Goal: Task Accomplishment & Management: Manage account settings

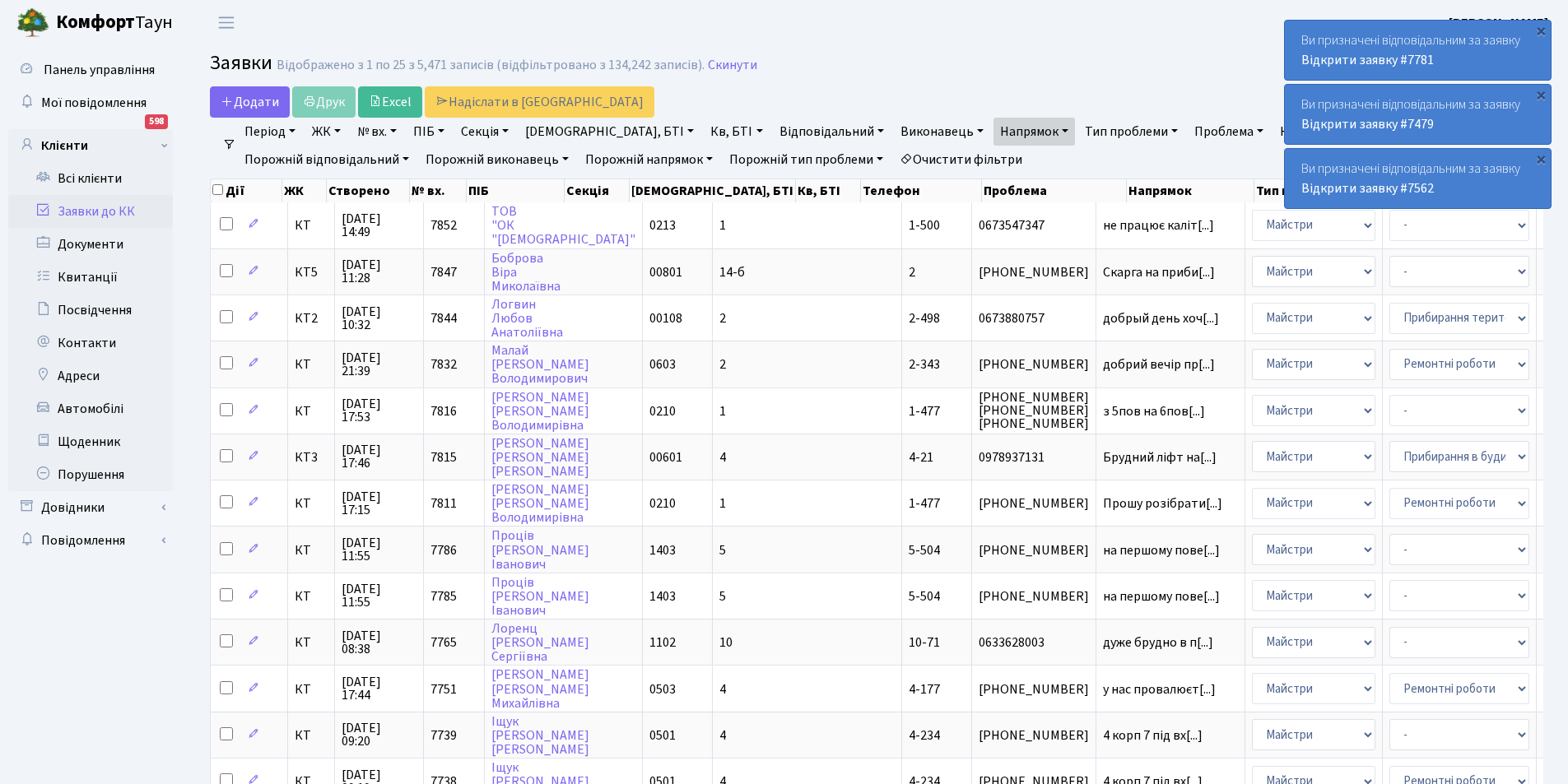
select select "25"
click at [1541, 159] on div "×" at bounding box center [1541, 159] width 17 height 17
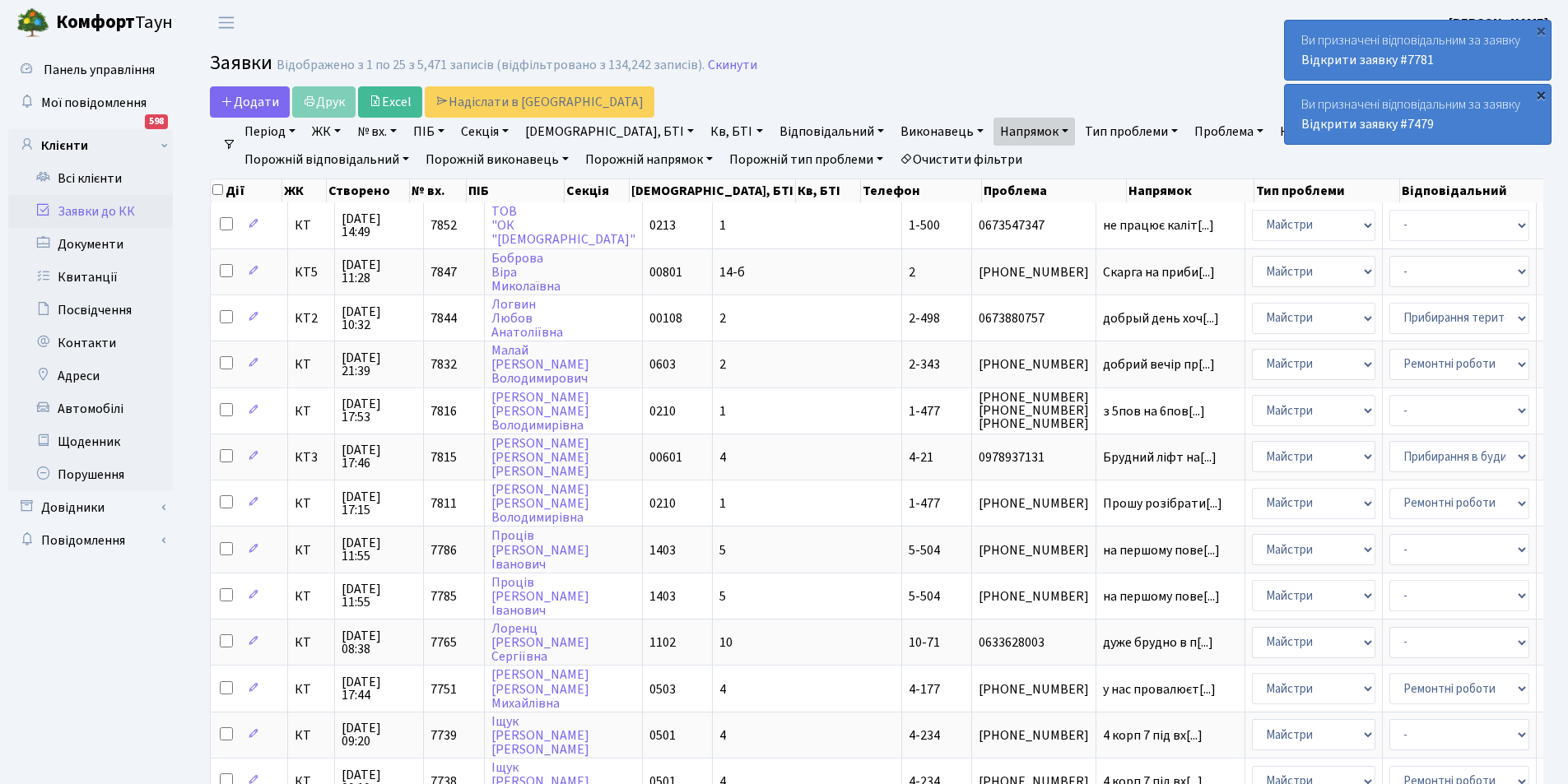
click at [1541, 97] on div "×" at bounding box center [1541, 94] width 17 height 17
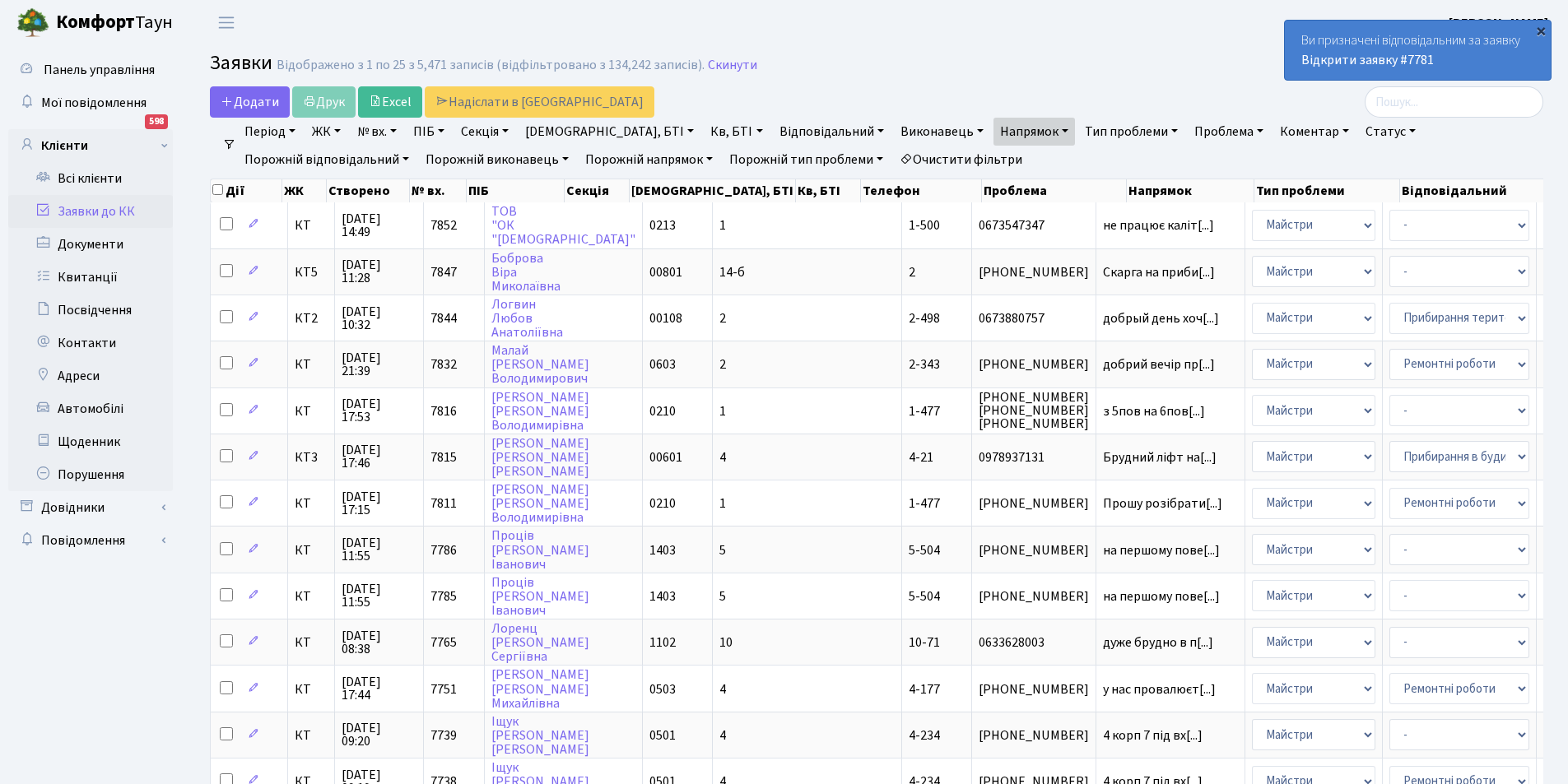
click at [1545, 28] on div "×" at bounding box center [1541, 30] width 17 height 17
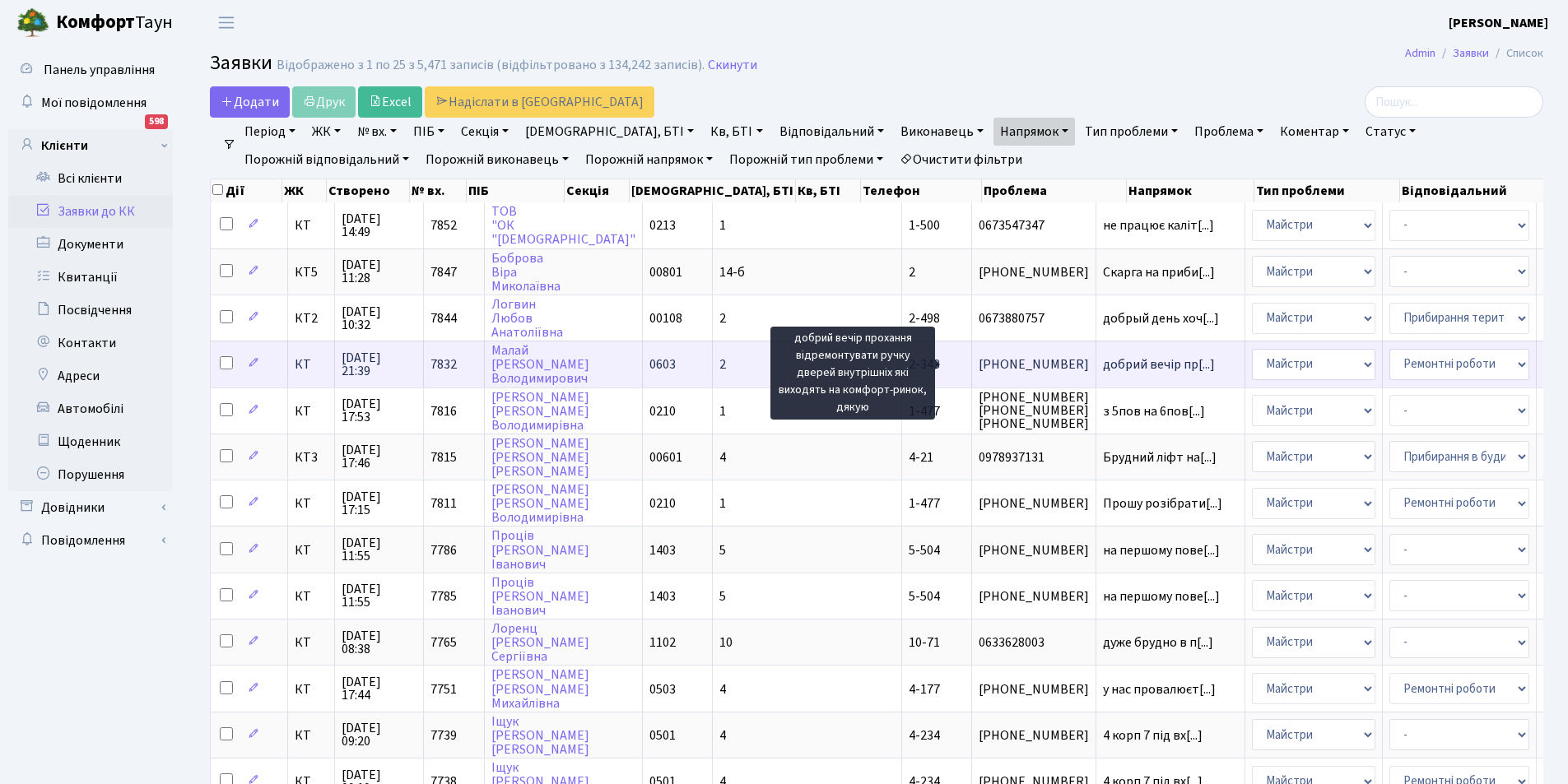
click at [1103, 360] on span "добрий вечір пр[...]" at bounding box center [1159, 365] width 112 height 18
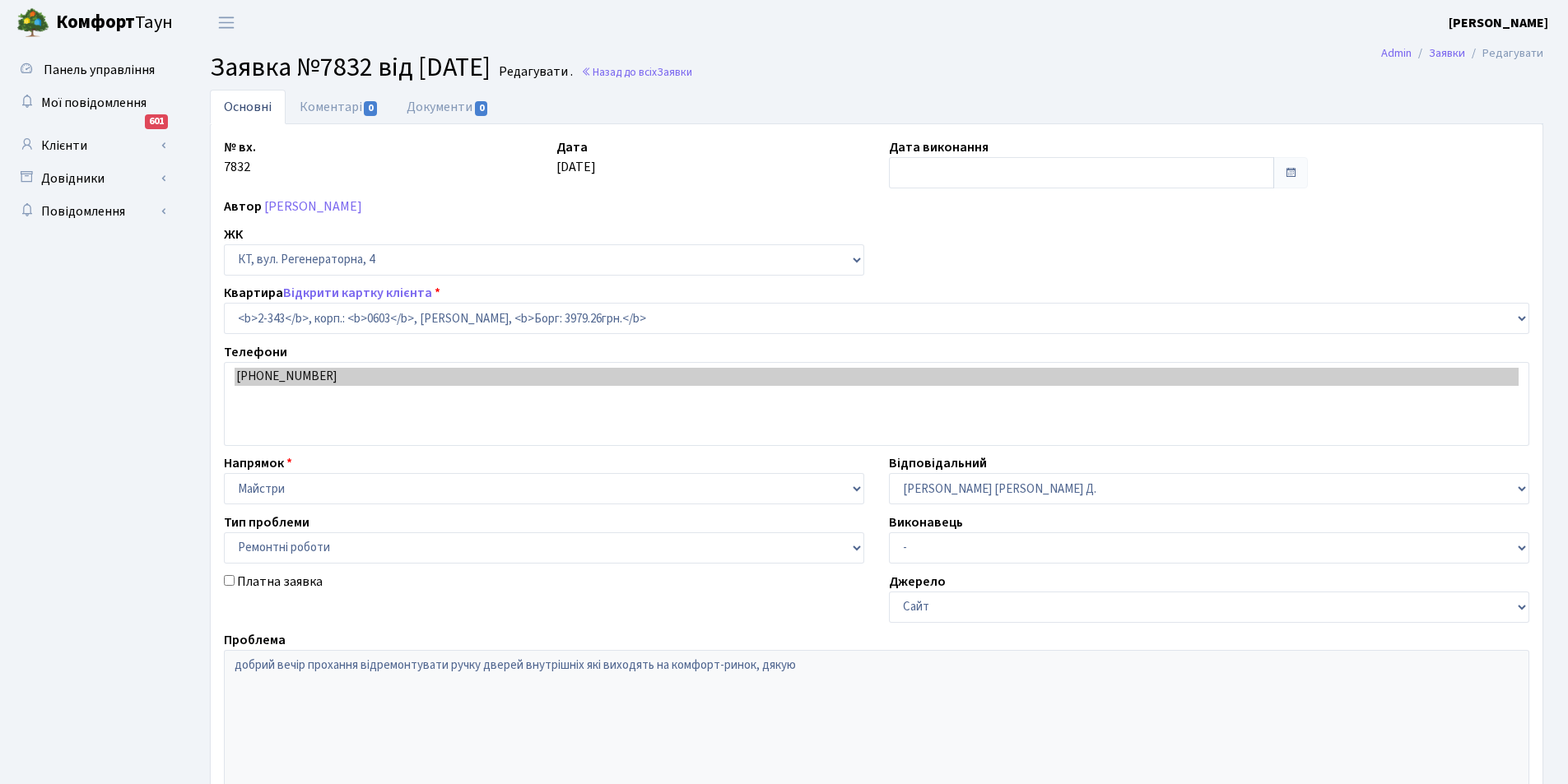
select select "1357"
select select "62"
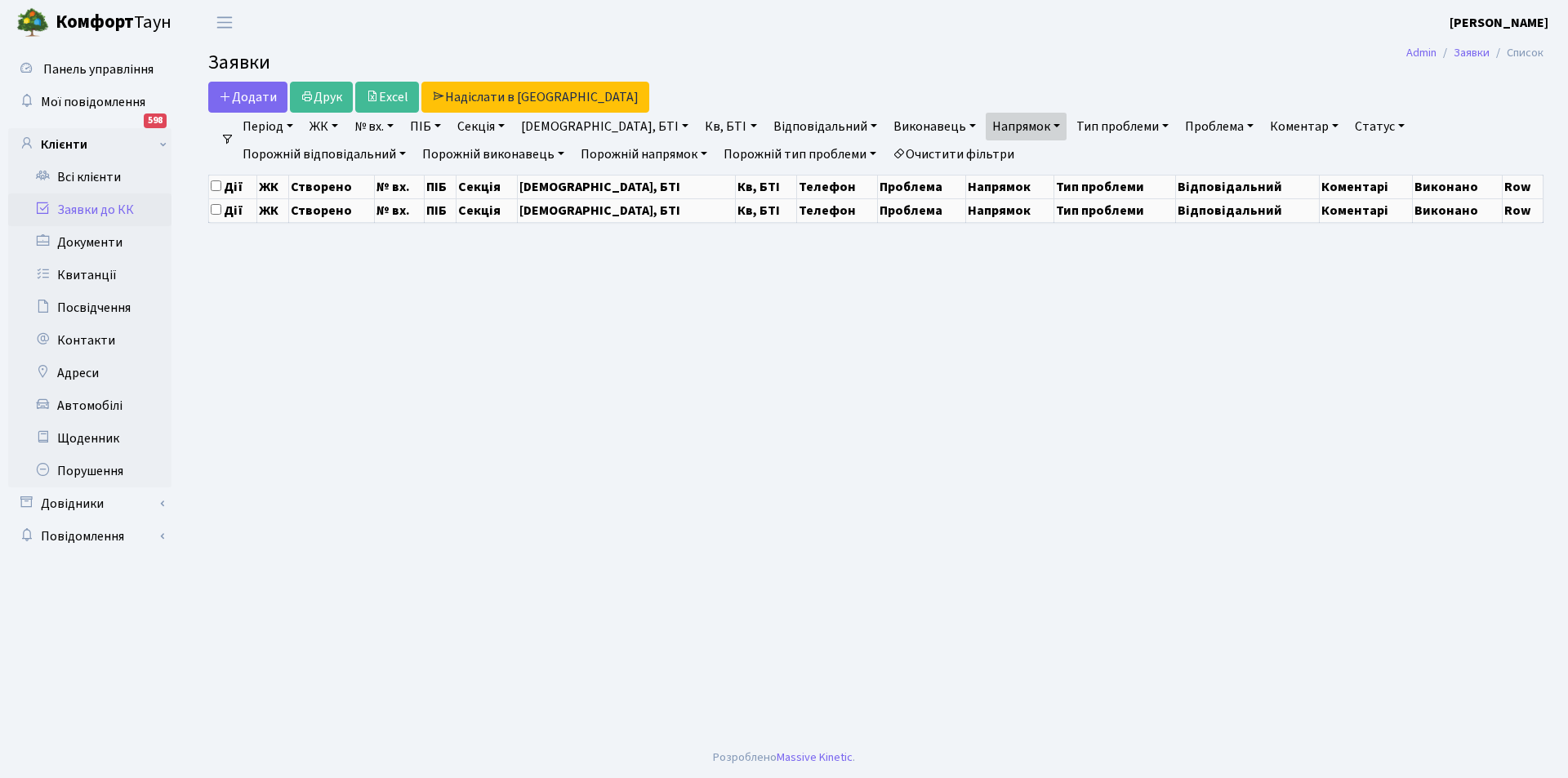
select select "25"
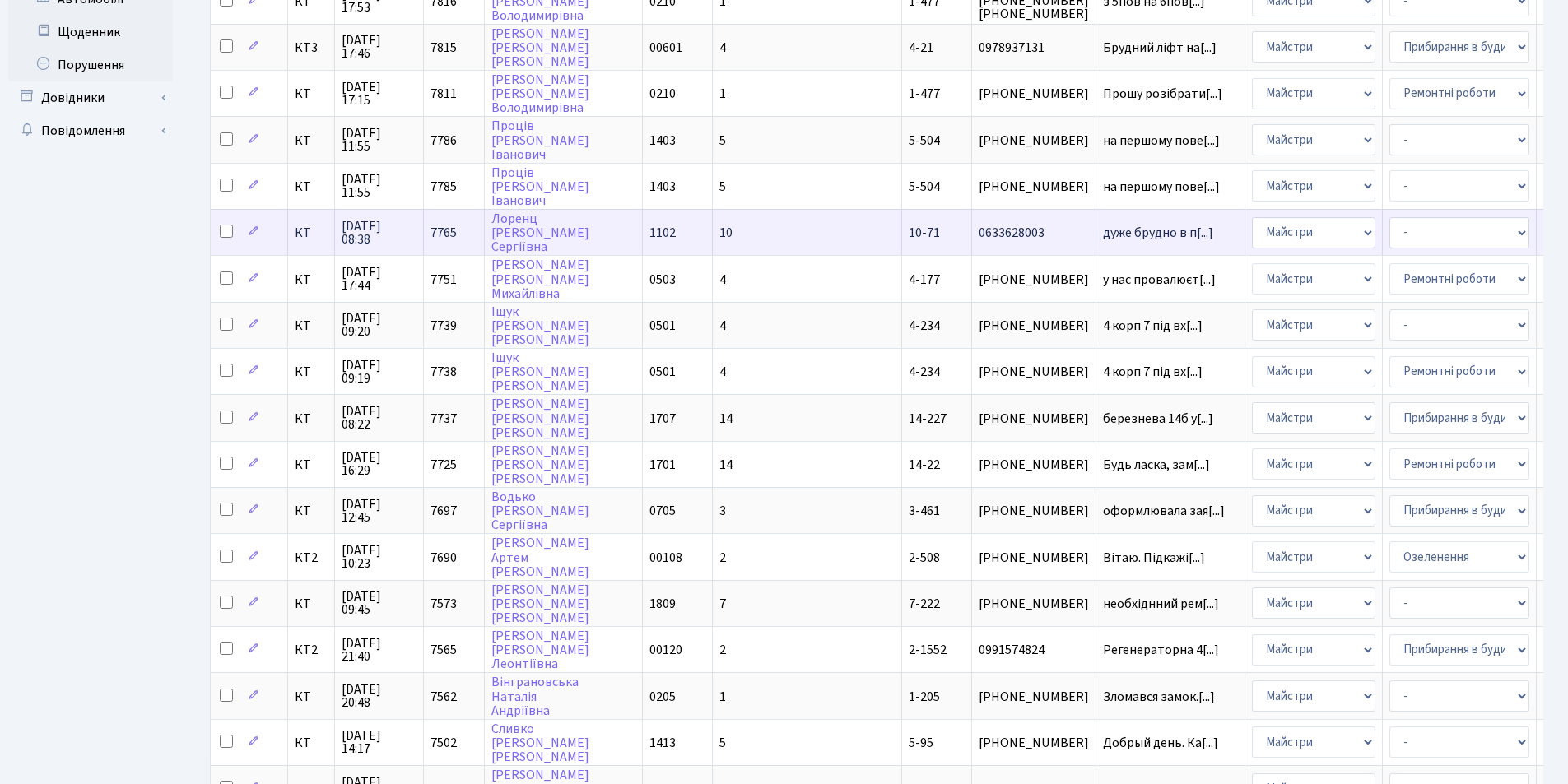
scroll to position [412, 0]
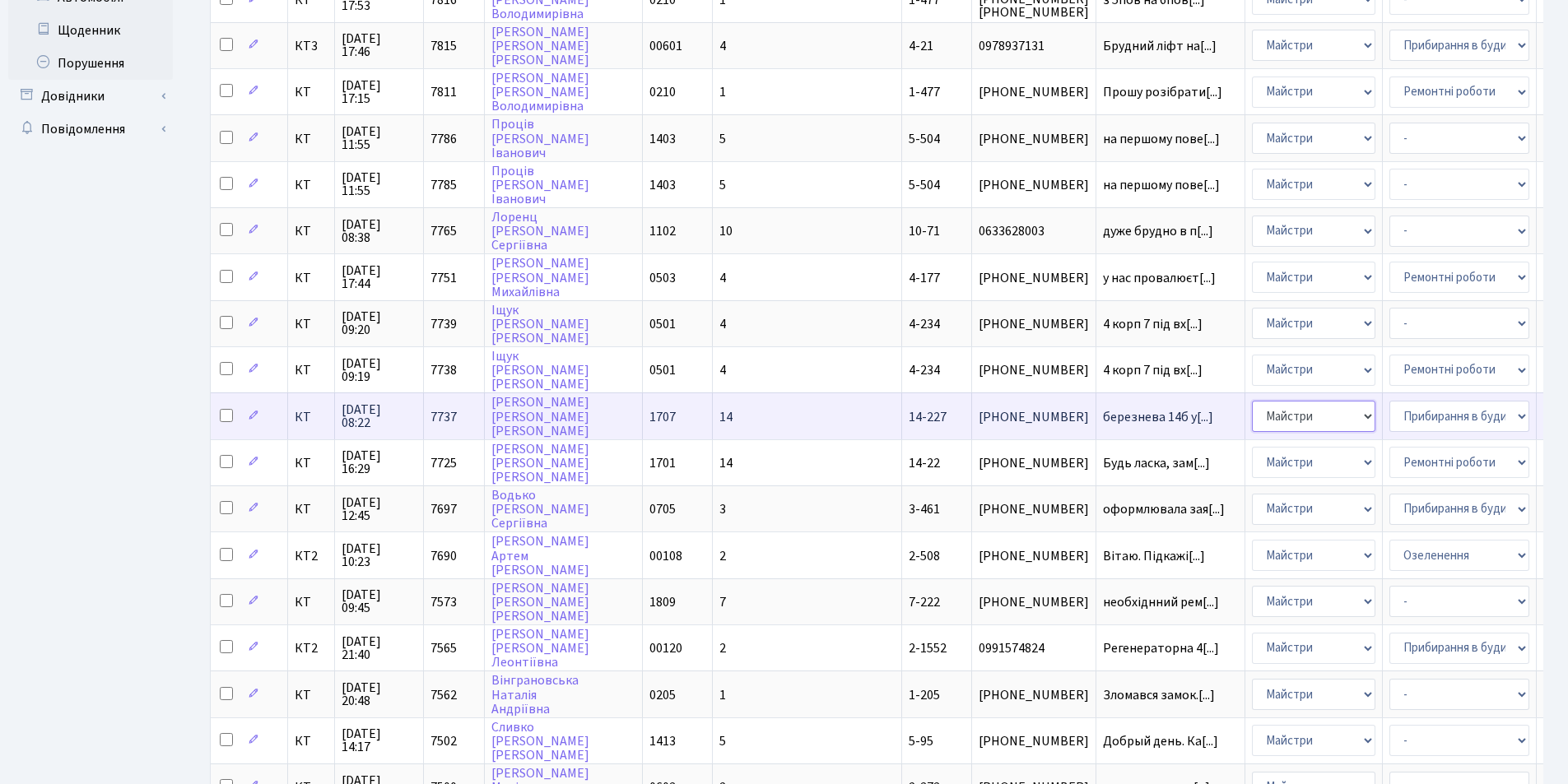
click at [1252, 412] on select "- Адміністрація Домофон, СКД Ліфт Майстри Сантехніка Економічний відділ Електри…" at bounding box center [1313, 416] width 123 height 31
select select "2"
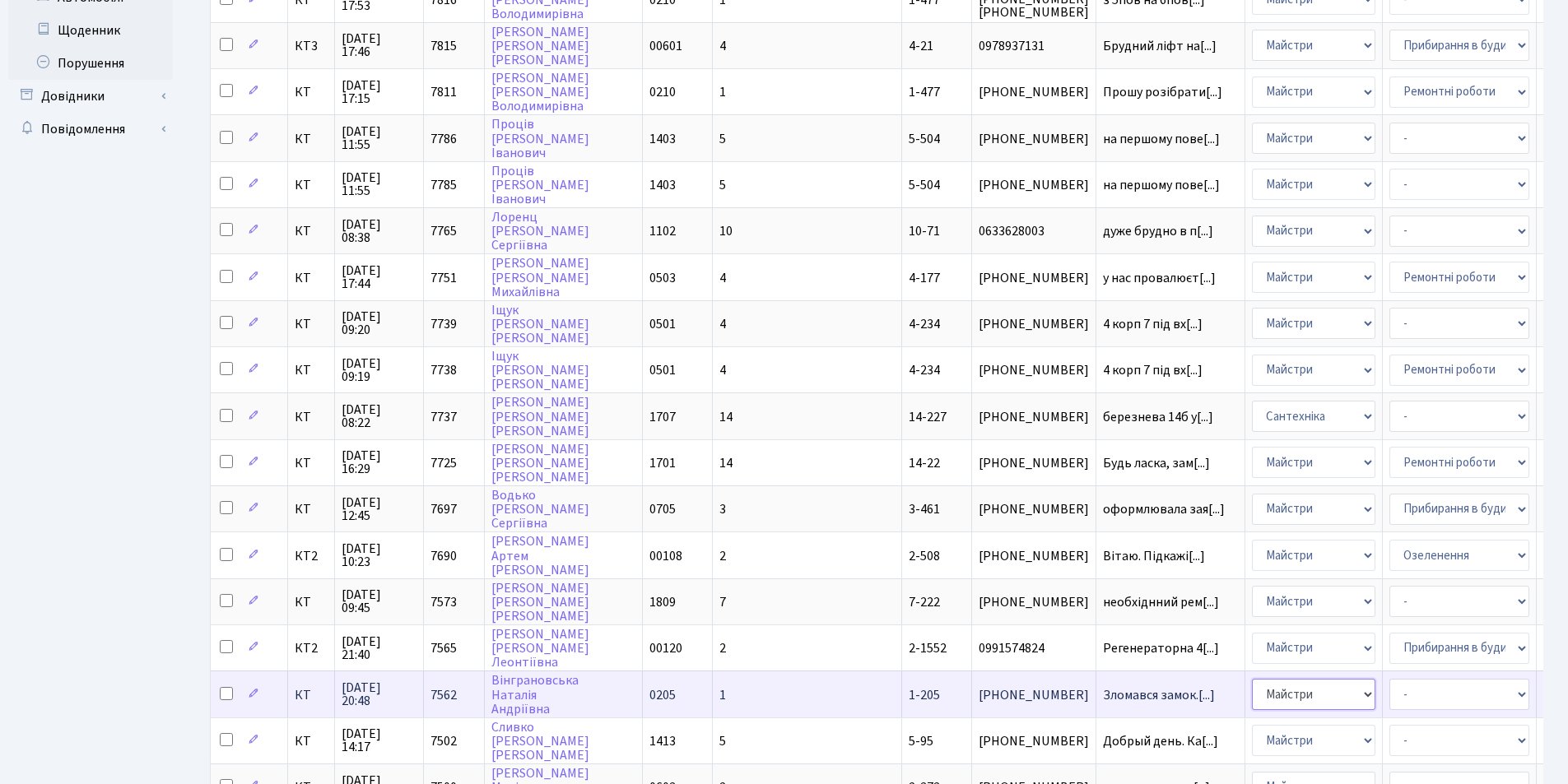
click at [1252, 693] on select "- Адміністрація Домофон, СКД Ліфт Майстри Сантехніка Економічний відділ Електри…" at bounding box center [1313, 694] width 123 height 31
select select "3"
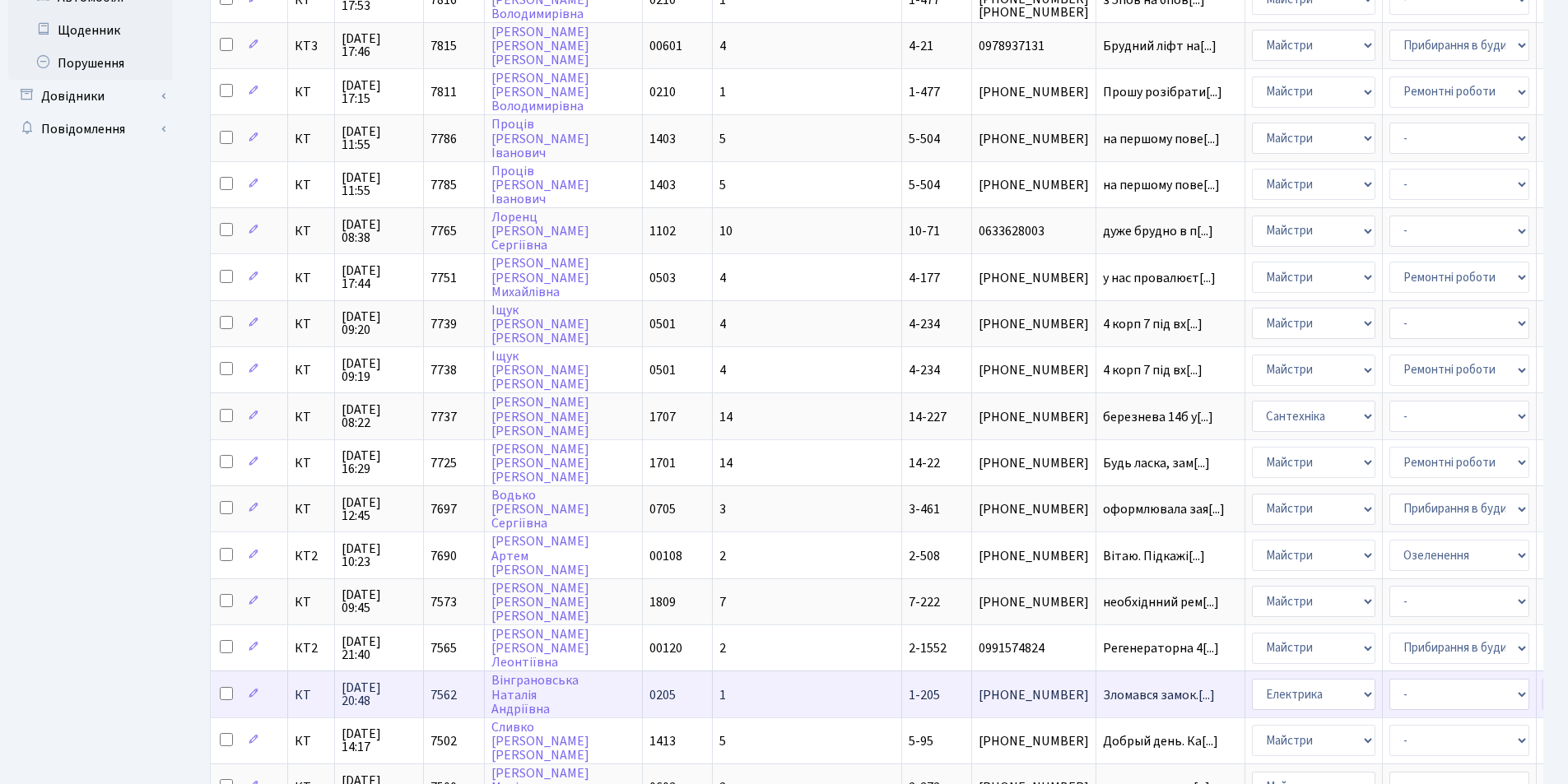
select select "22"
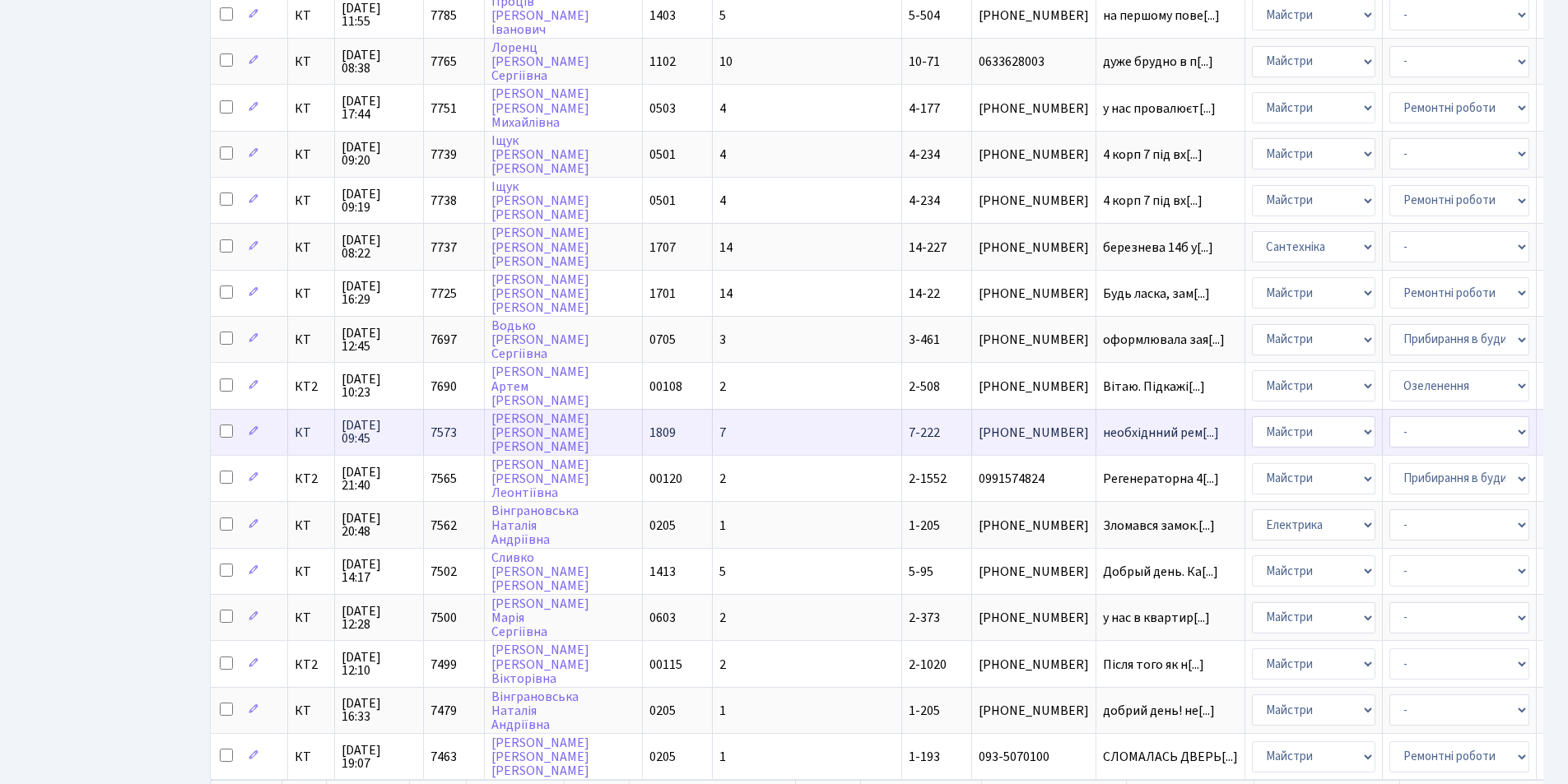
scroll to position [701, 0]
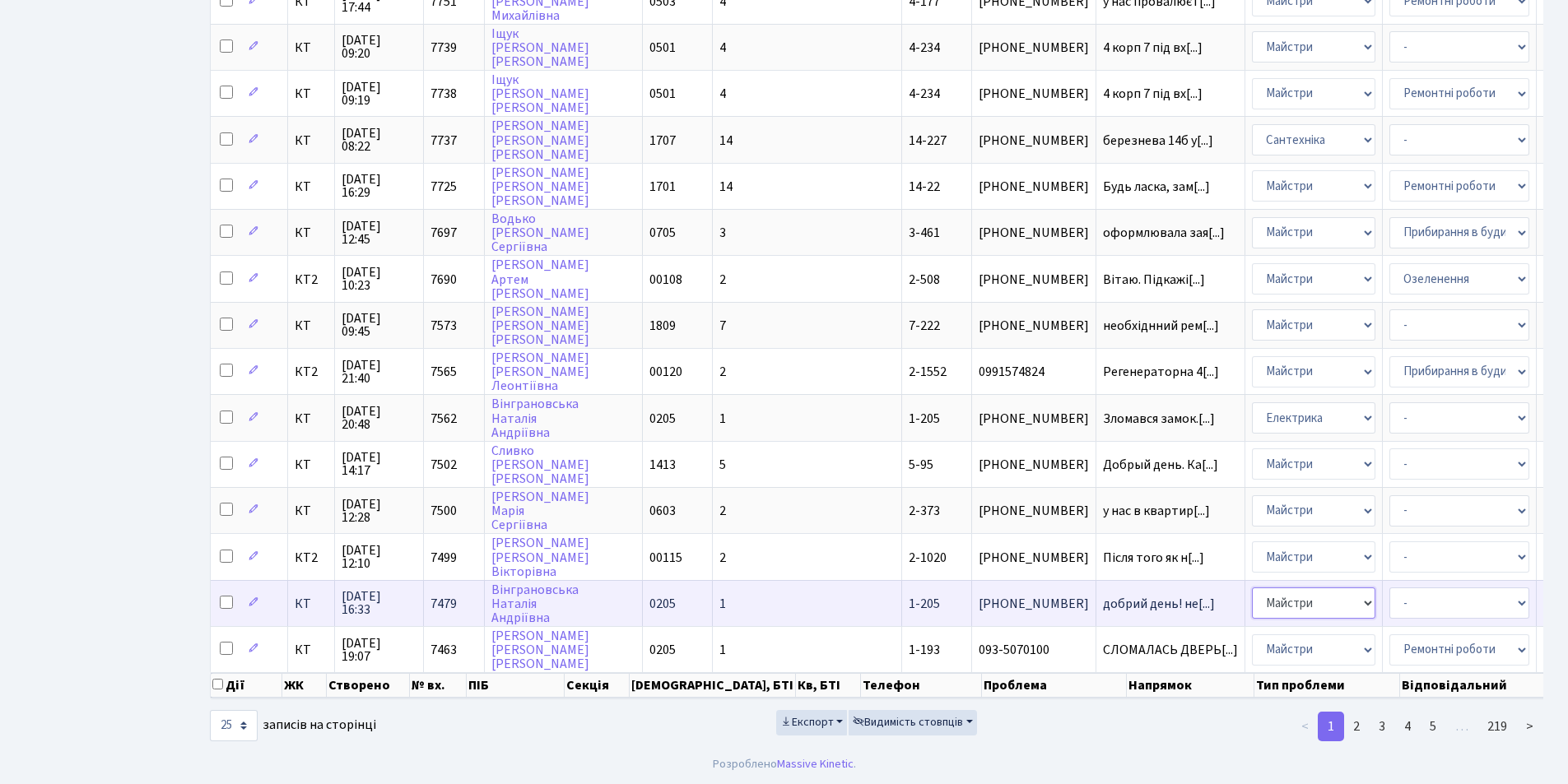
click at [1252, 587] on select "- Адміністрація Домофон, СКД Ліфт Майстри Сантехніка Економічний відділ Електри…" at bounding box center [1313, 602] width 123 height 31
select select "3"
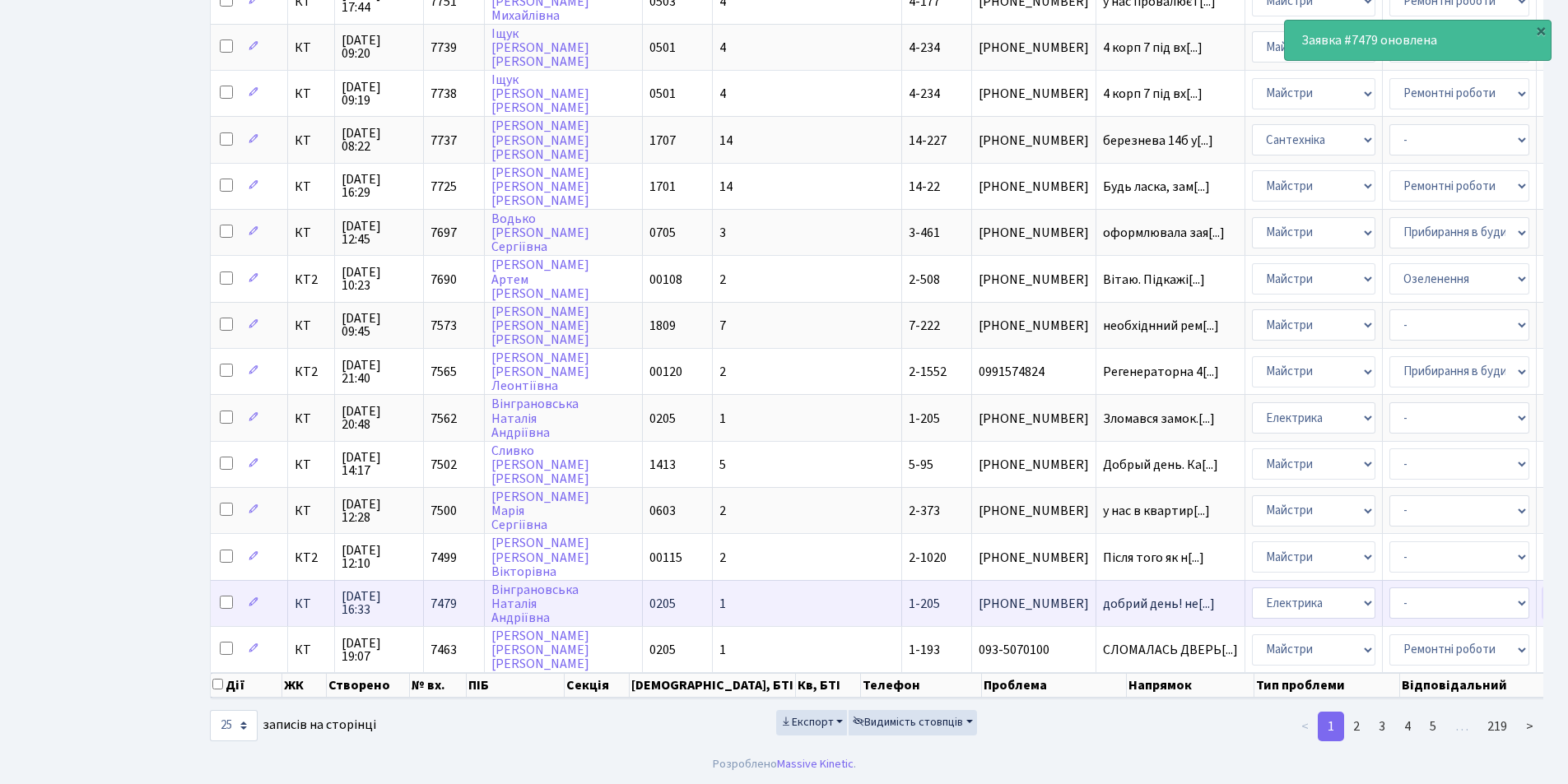
select select "22"
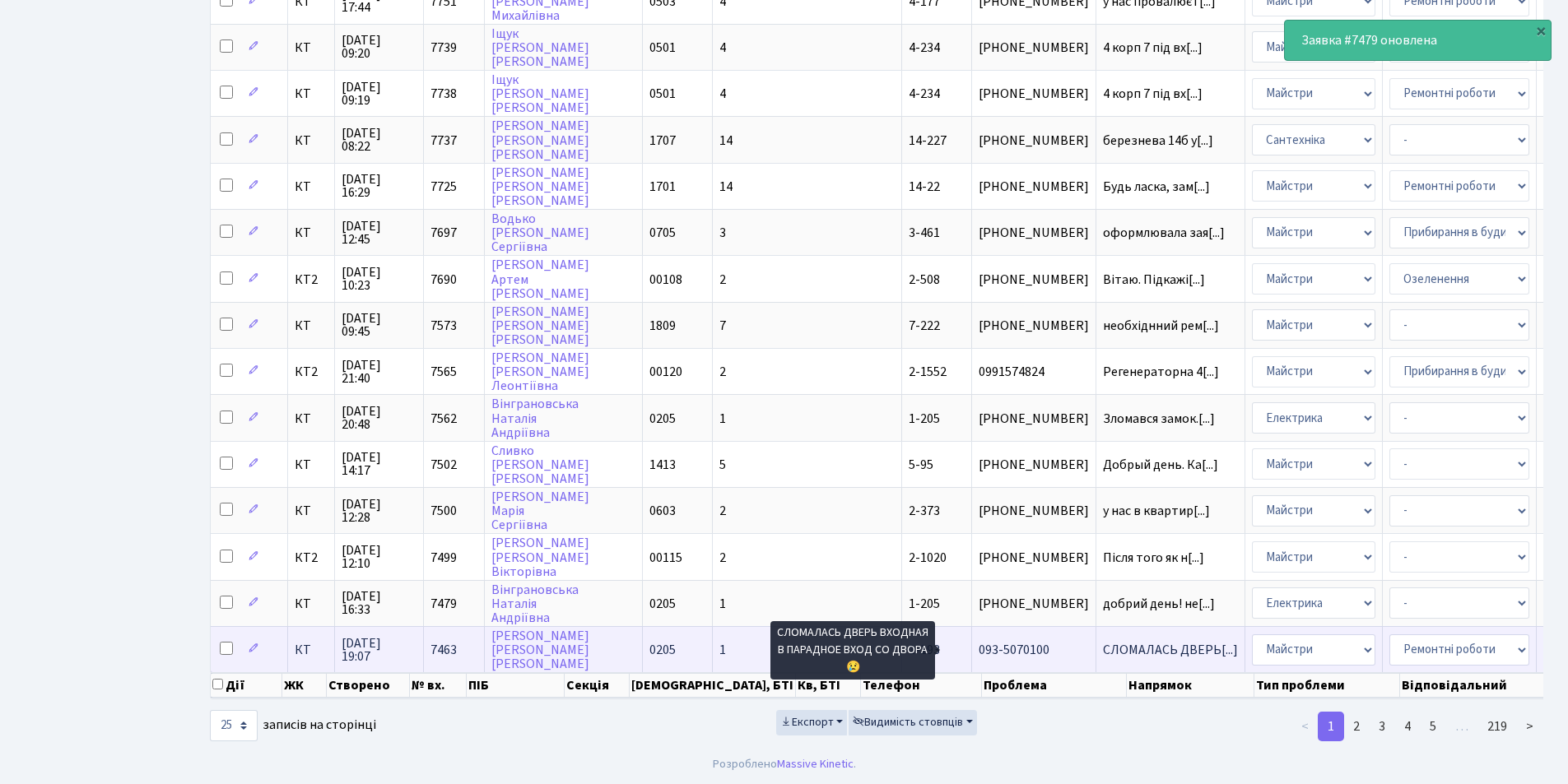
click at [1103, 641] on span "СЛОМАЛАСЬ ДВЕРЬ[...]" at bounding box center [1170, 650] width 135 height 18
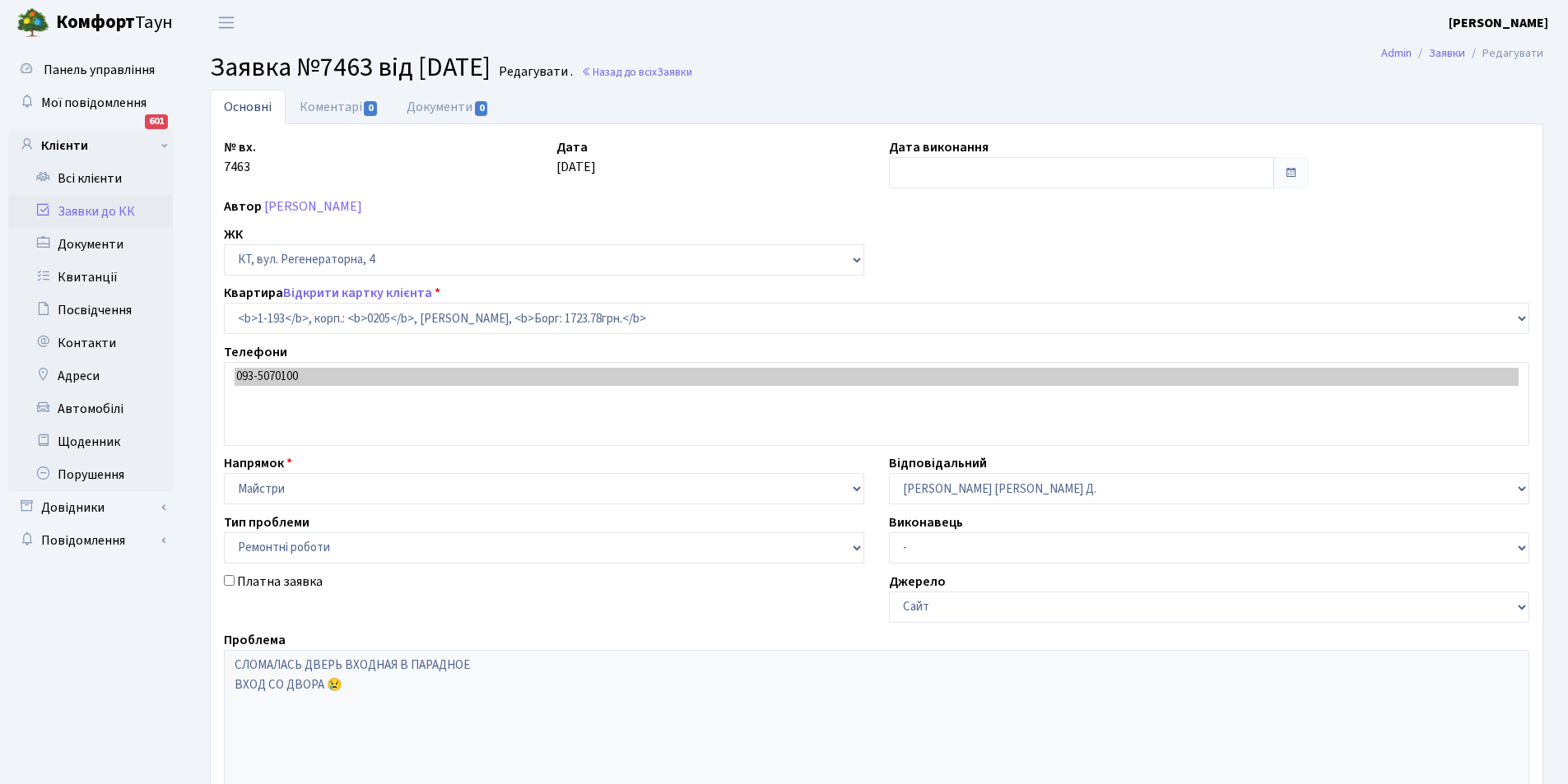
select select "193"
select select "62"
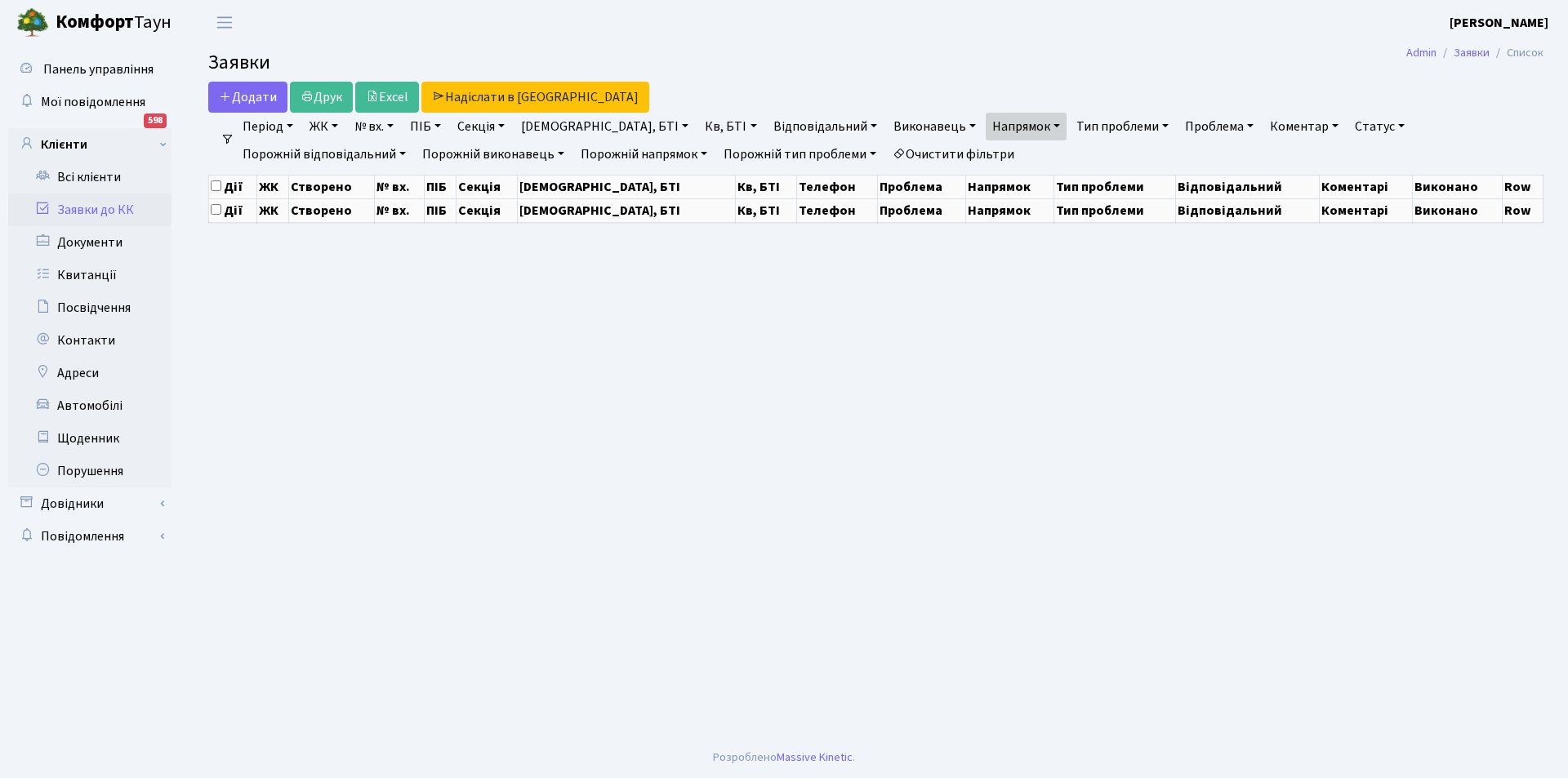
select select "25"
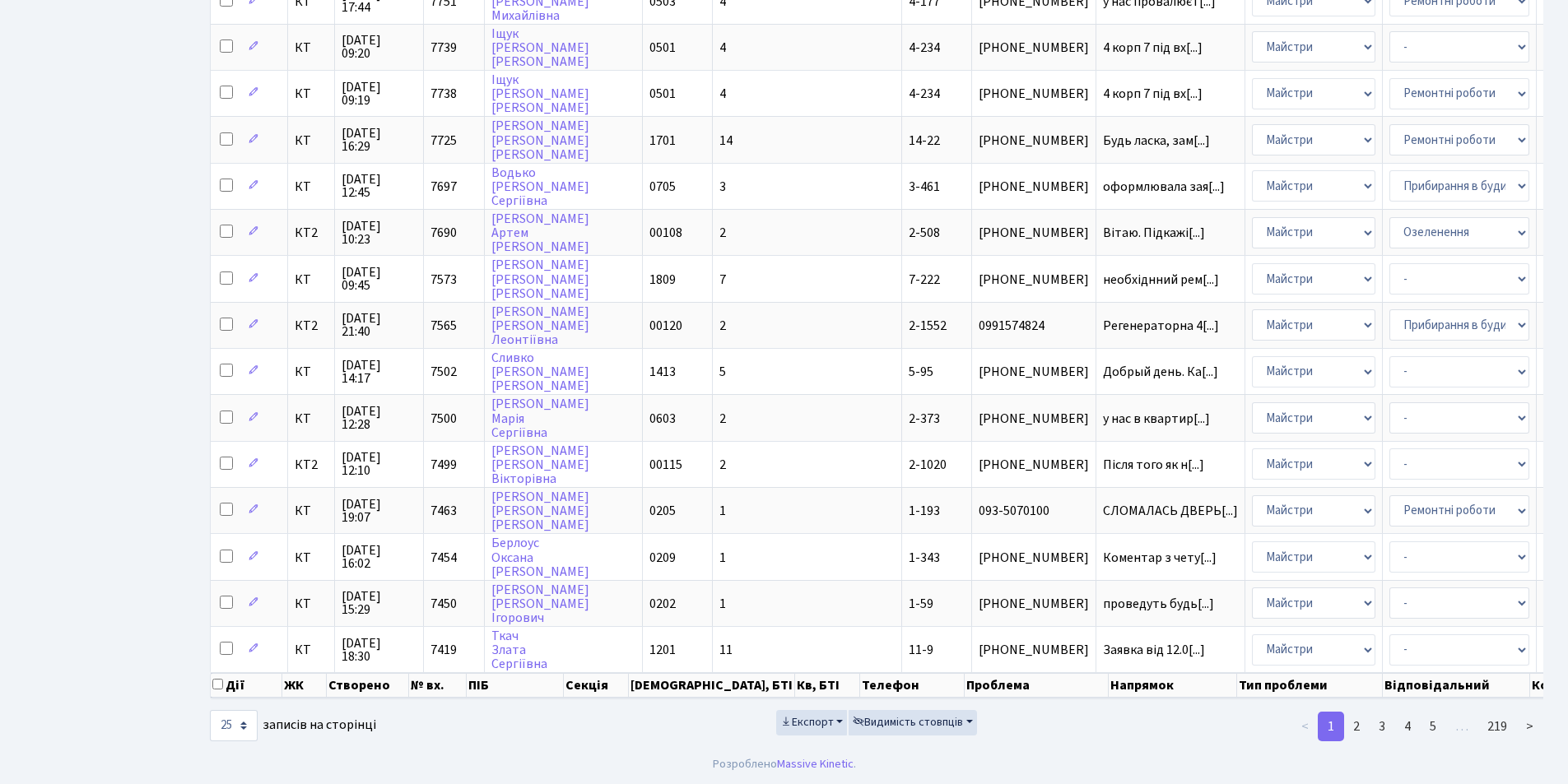
scroll to position [701, 0]
click at [1361, 723] on link "2" at bounding box center [1357, 726] width 27 height 29
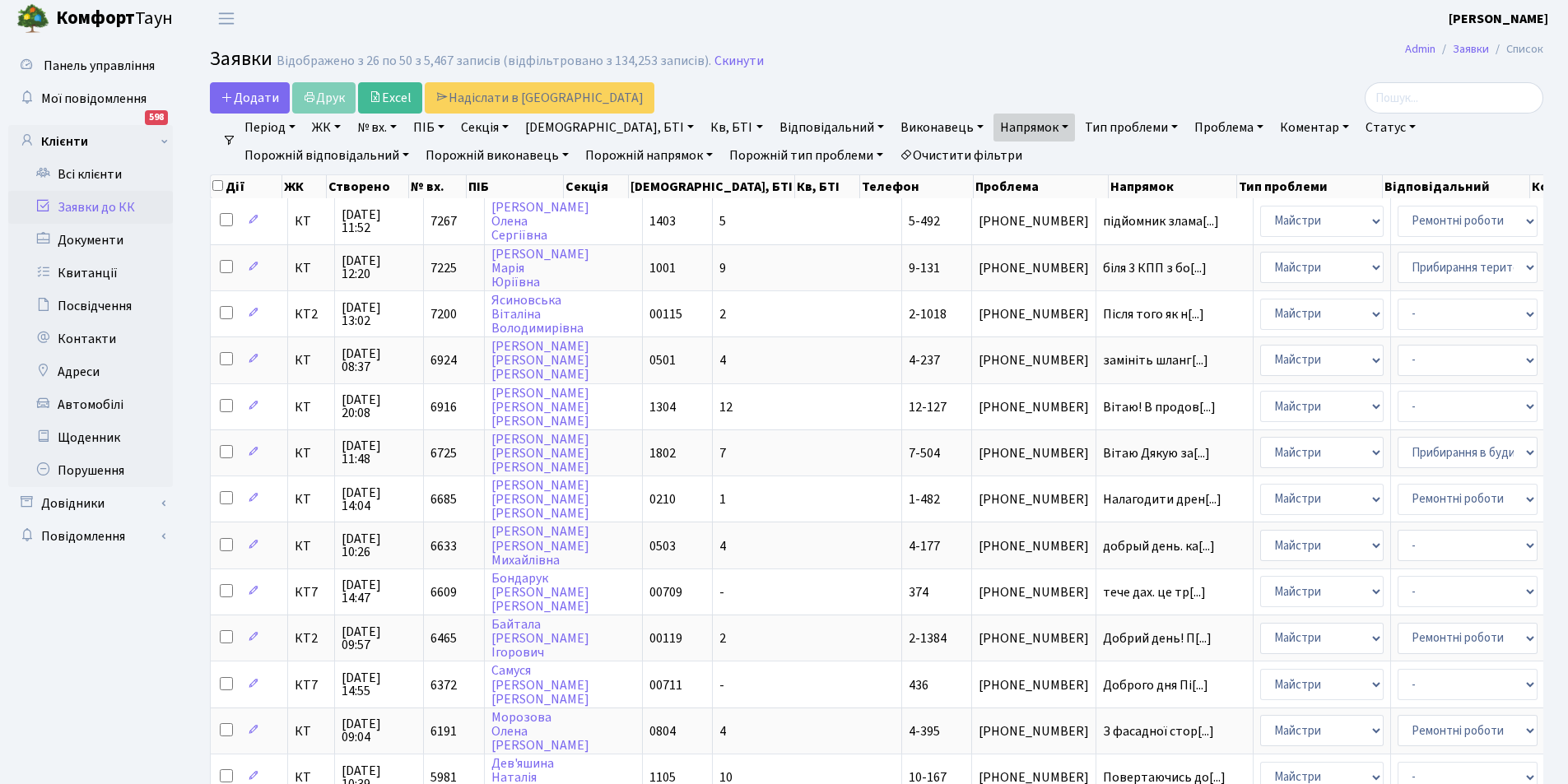
scroll to position [0, 0]
